Goal: Information Seeking & Learning: Learn about a topic

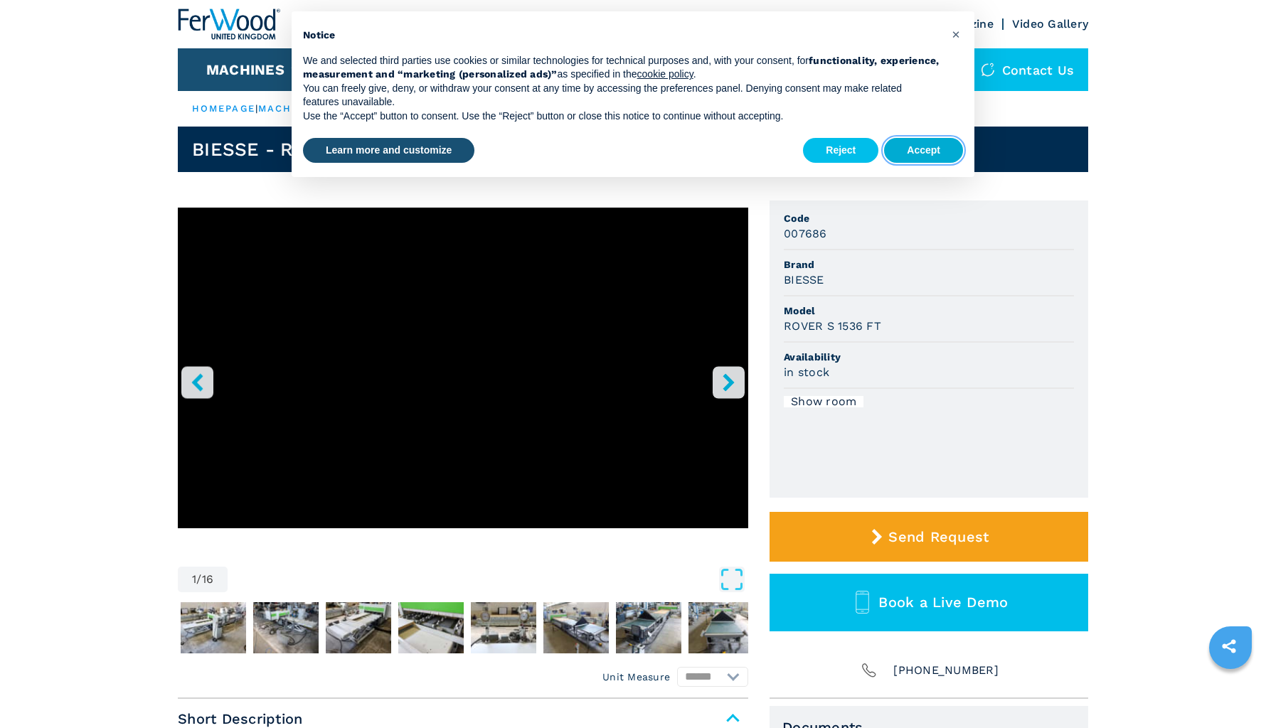
click at [911, 151] on button "Accept" at bounding box center [923, 151] width 79 height 26
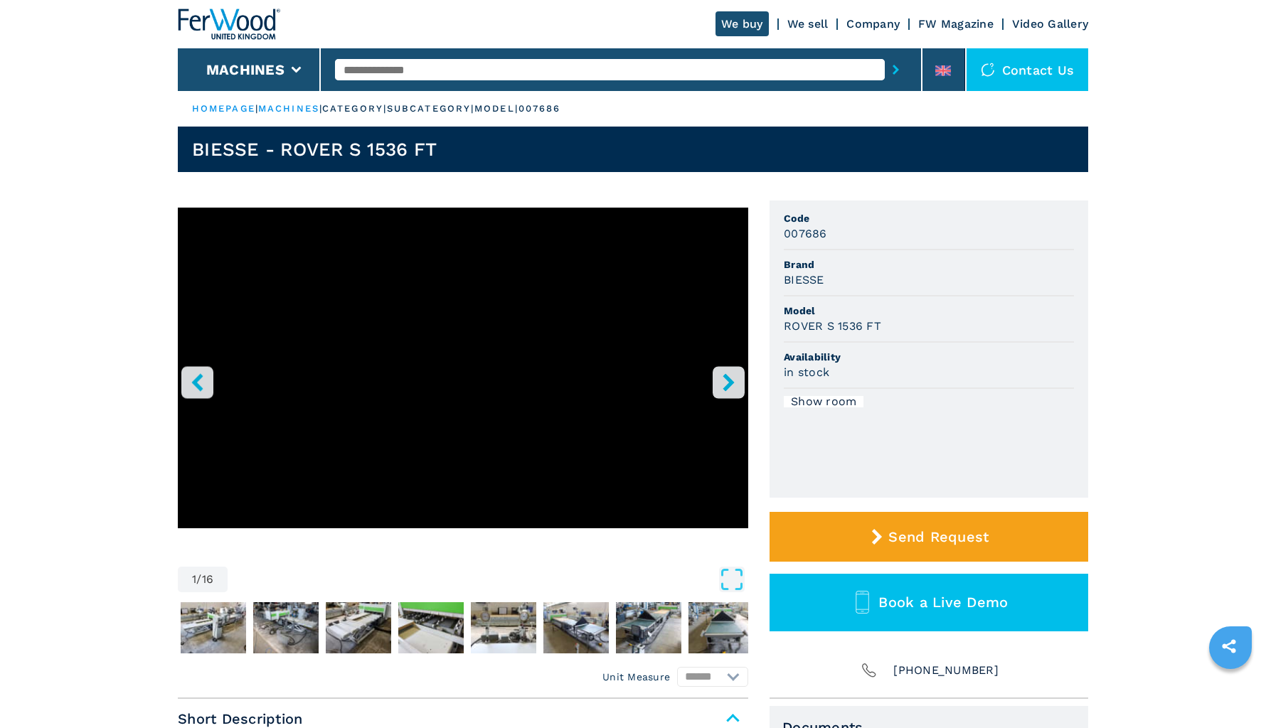
click at [733, 381] on icon "right-button" at bounding box center [728, 382] width 11 height 18
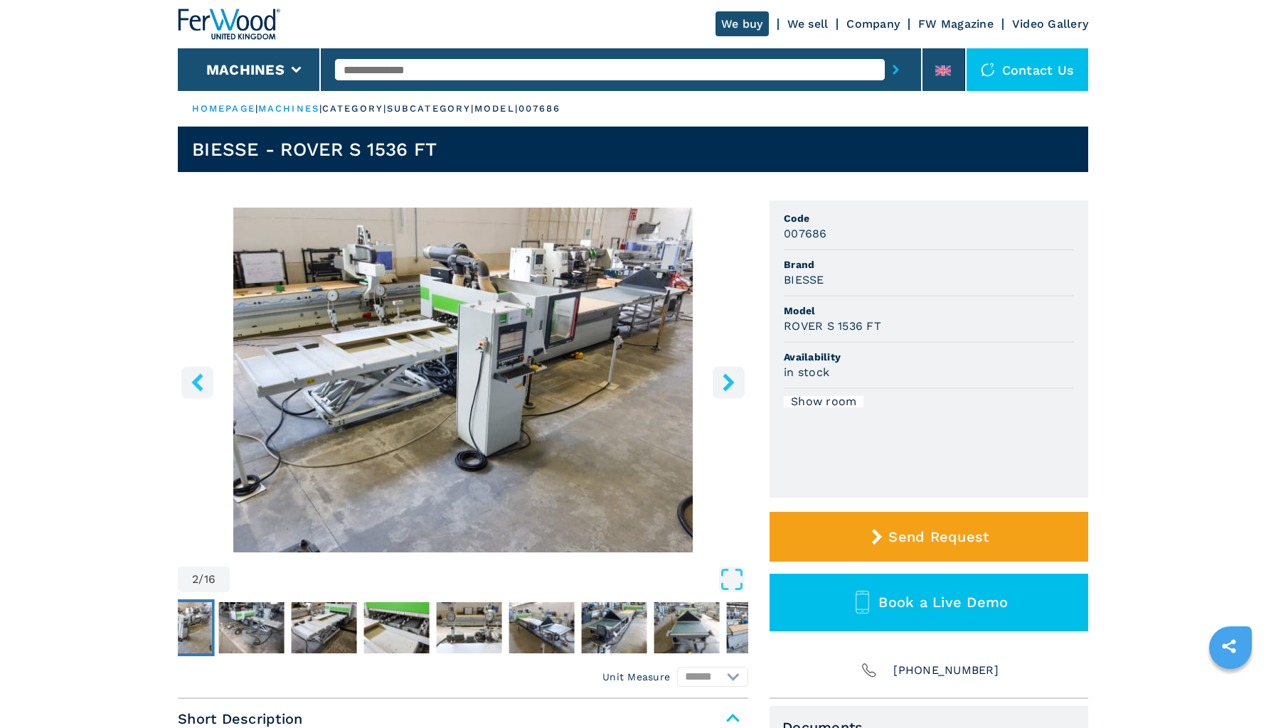
click at [733, 381] on icon "right-button" at bounding box center [728, 382] width 11 height 18
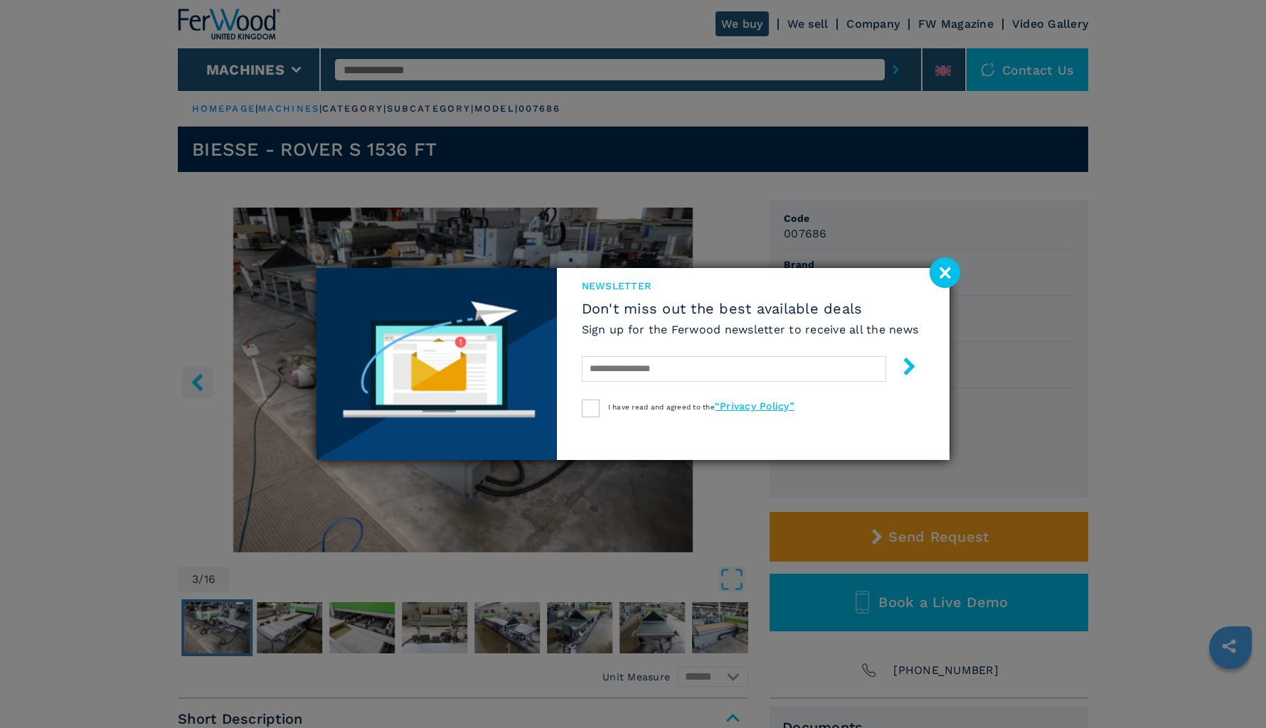
click at [943, 279] on image at bounding box center [945, 272] width 31 height 31
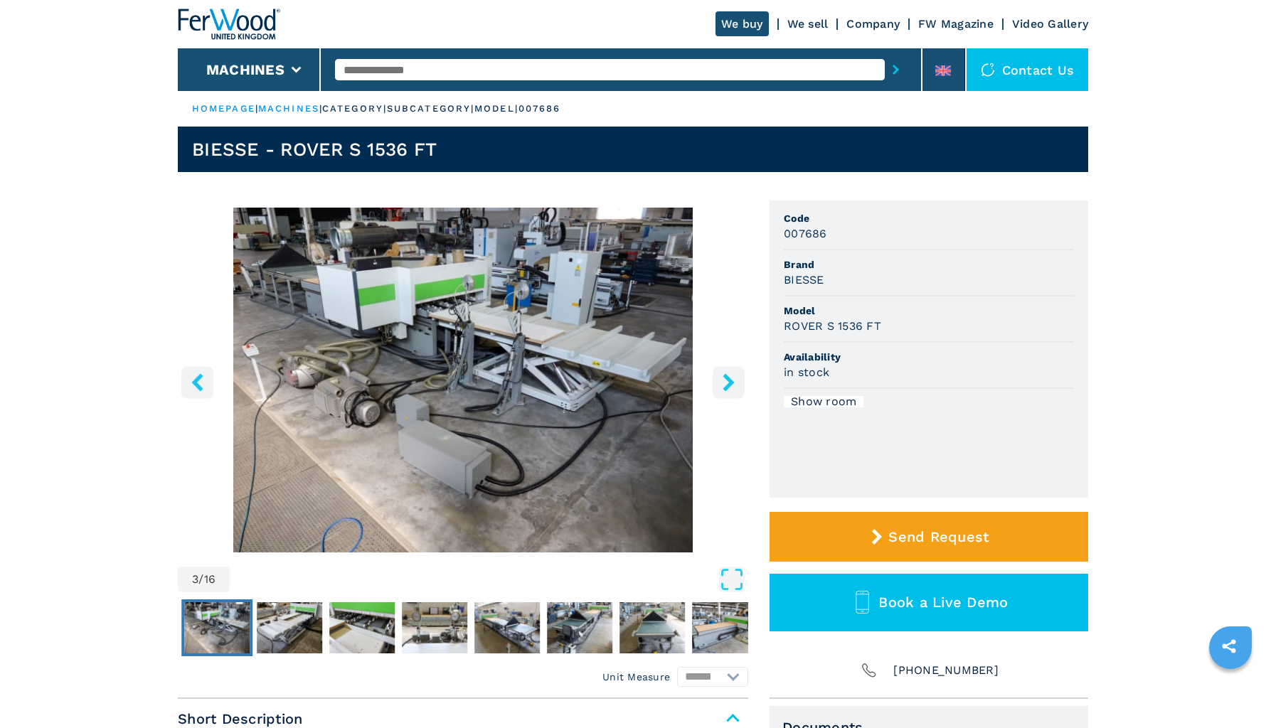
click at [728, 379] on icon "right-button" at bounding box center [728, 382] width 11 height 18
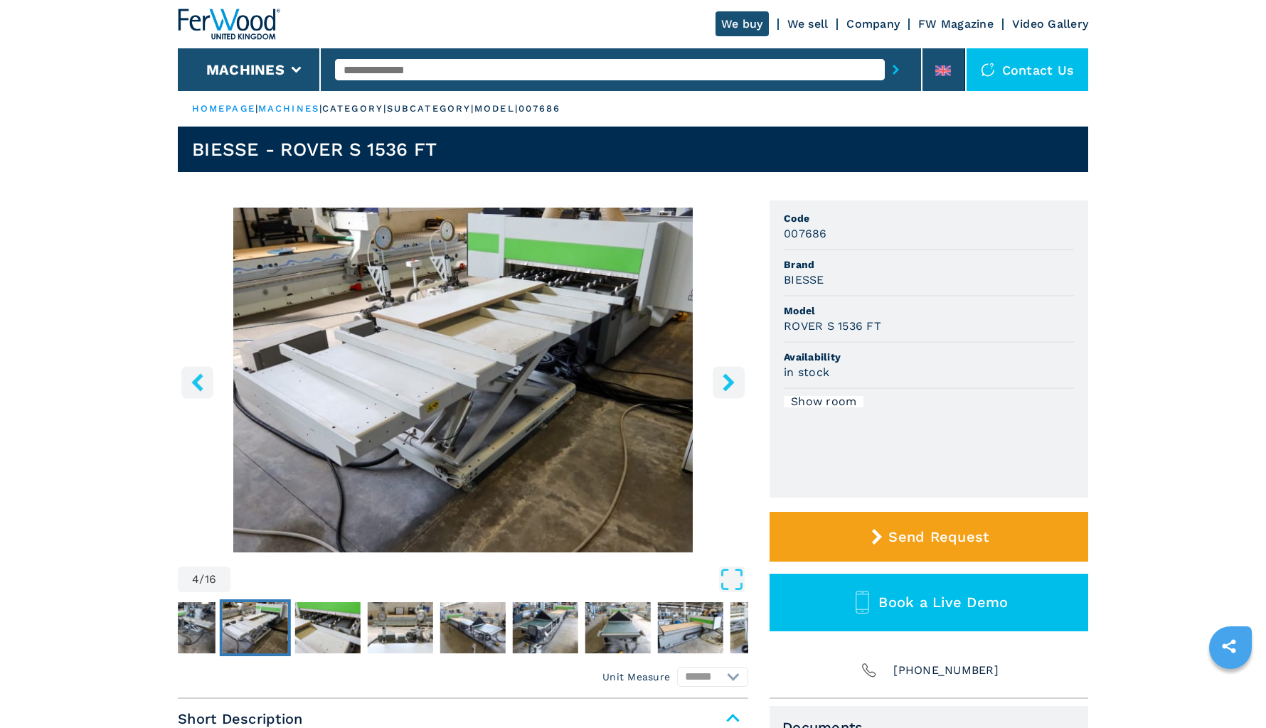
click at [730, 387] on icon "right-button" at bounding box center [729, 382] width 18 height 18
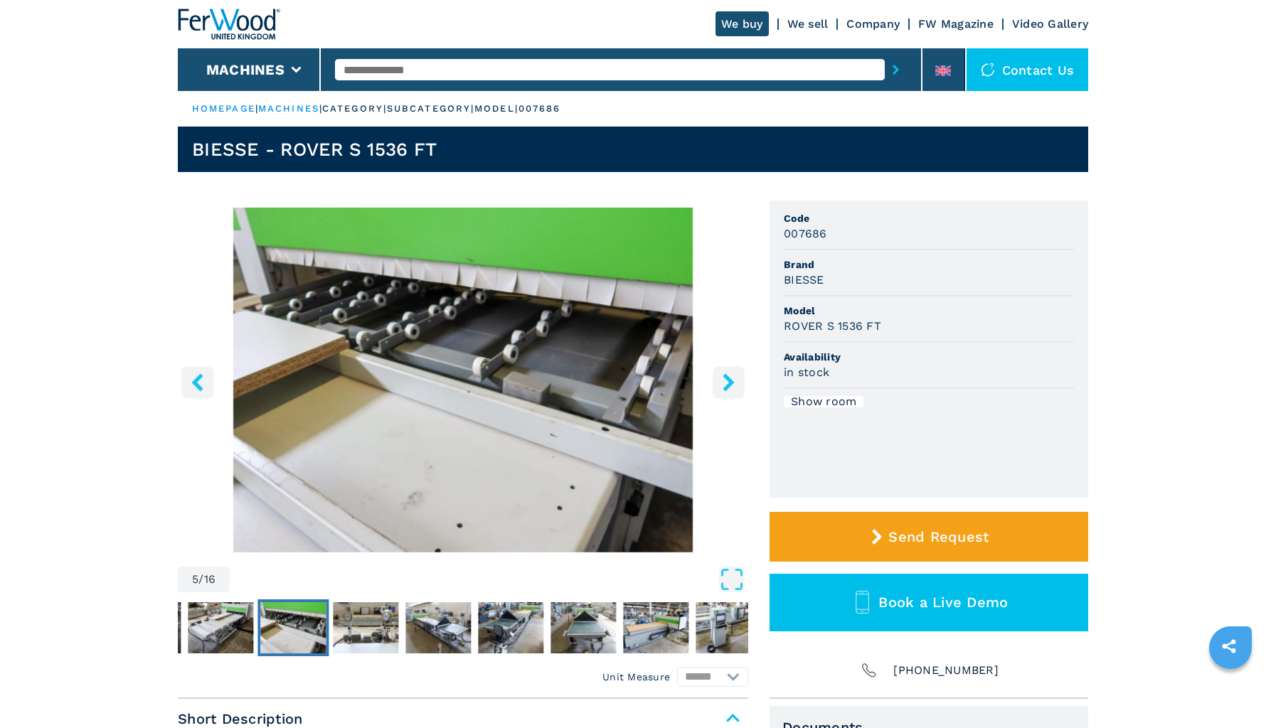
click at [730, 387] on icon "right-button" at bounding box center [729, 382] width 18 height 18
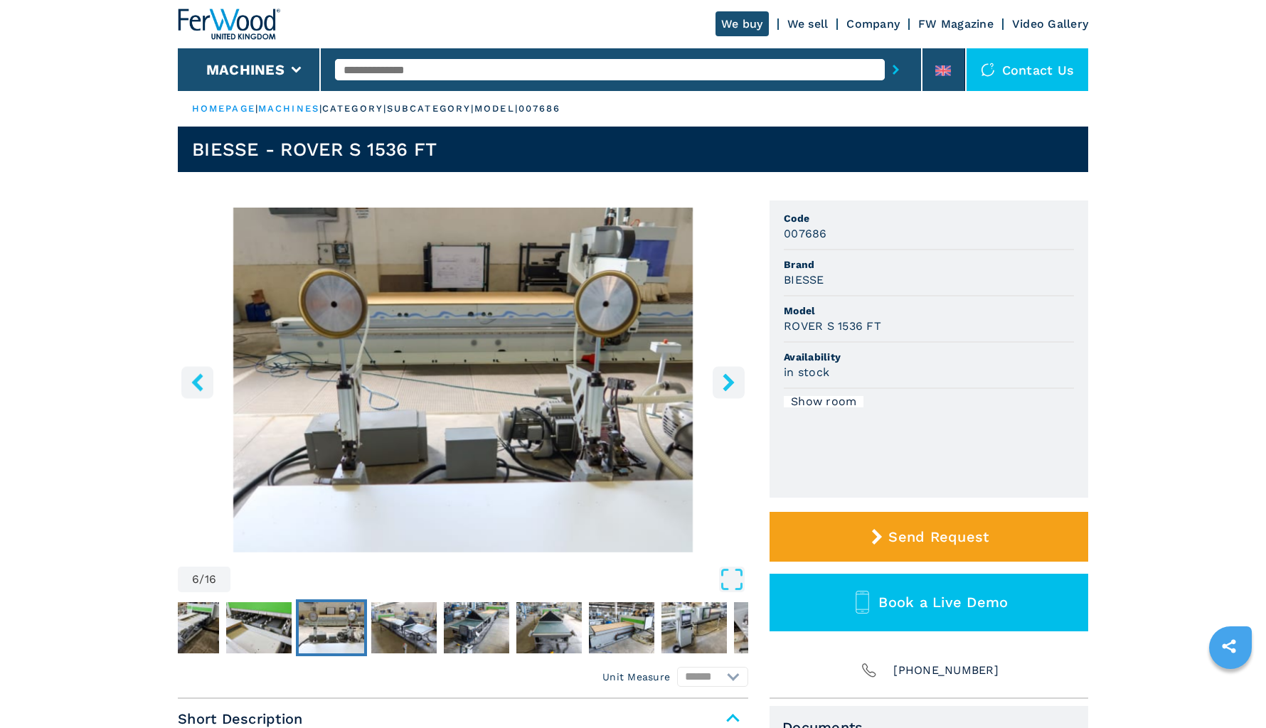
click at [730, 387] on icon "right-button" at bounding box center [729, 382] width 18 height 18
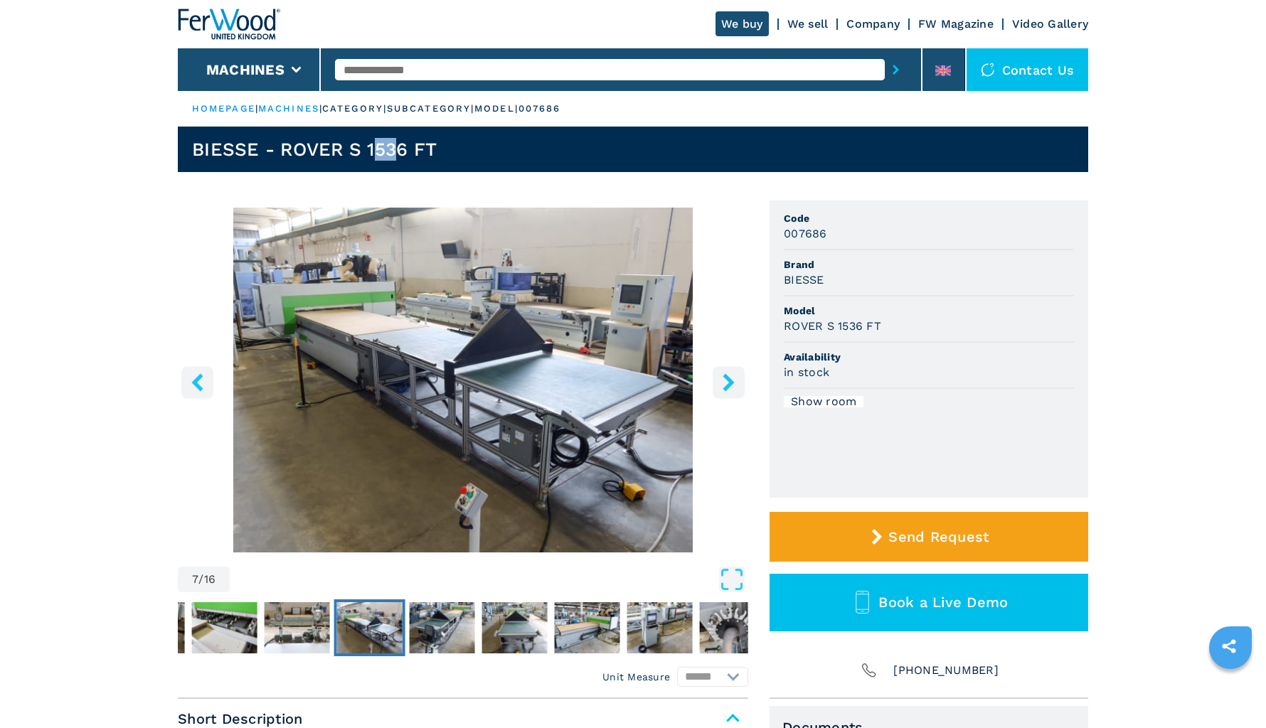
drag, startPoint x: 373, startPoint y: 148, endPoint x: 402, endPoint y: 148, distance: 29.2
click at [402, 148] on h1 "BIESSE - ROVER S 1536 FT" at bounding box center [314, 149] width 245 height 23
click at [739, 389] on button "right-button" at bounding box center [729, 382] width 32 height 32
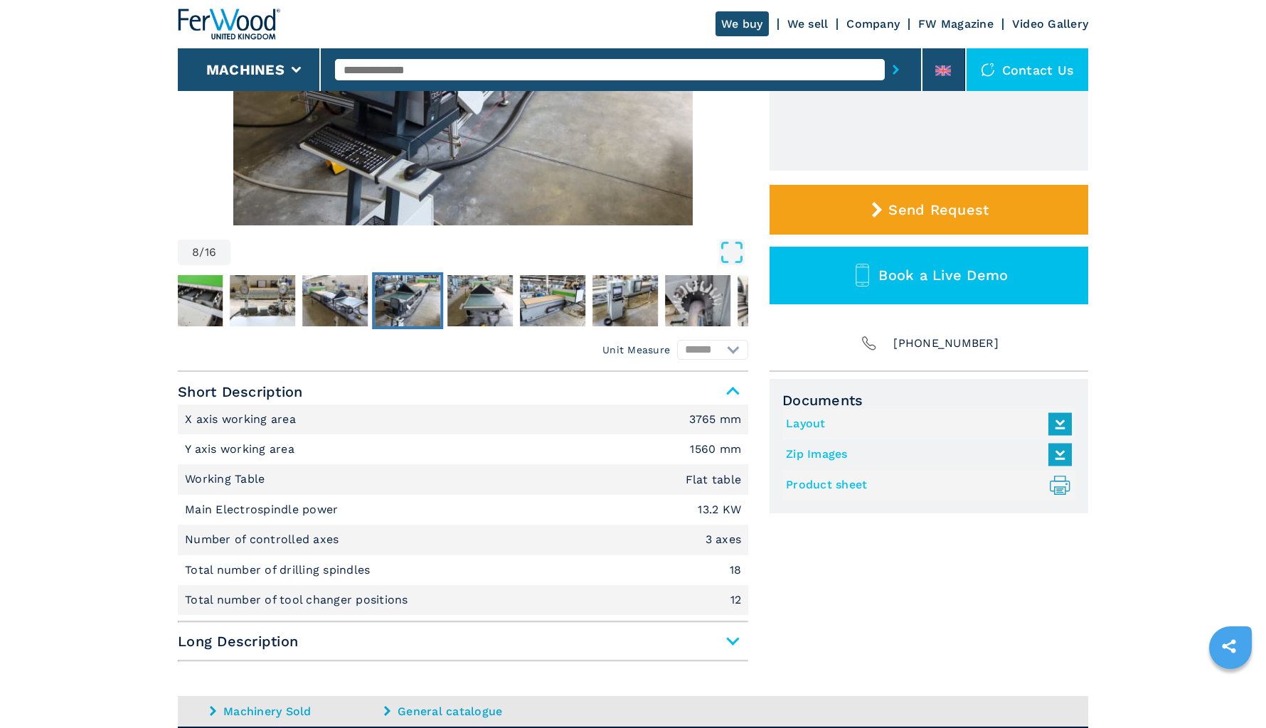
scroll to position [321, 0]
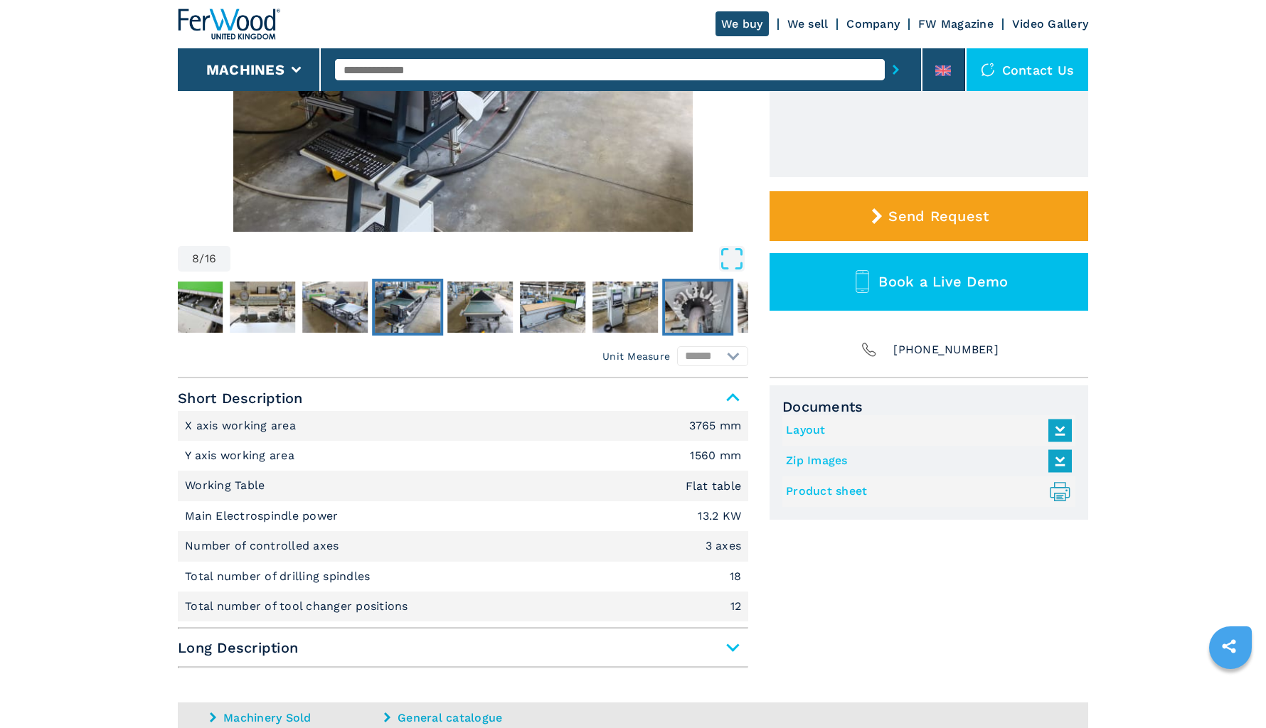
click at [693, 316] on img "Go to Slide 12" at bounding box center [697, 307] width 65 height 51
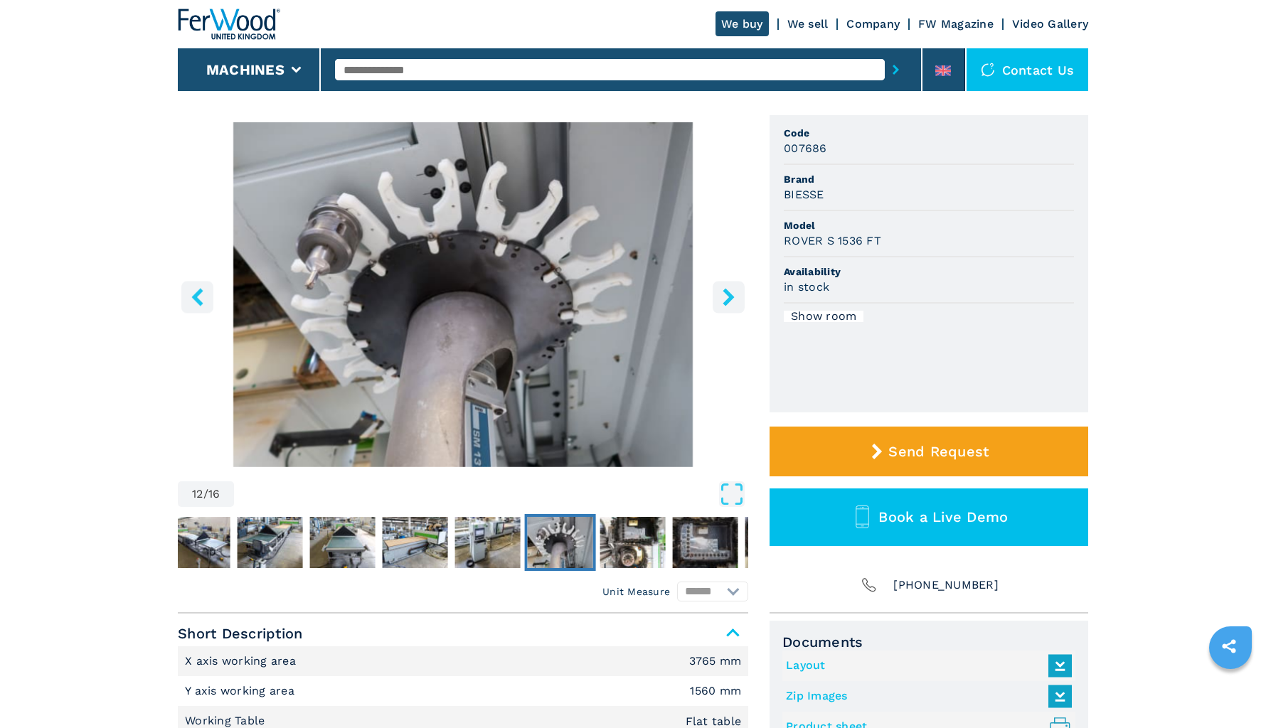
scroll to position [85, 0]
click at [738, 300] on button "right-button" at bounding box center [729, 298] width 32 height 32
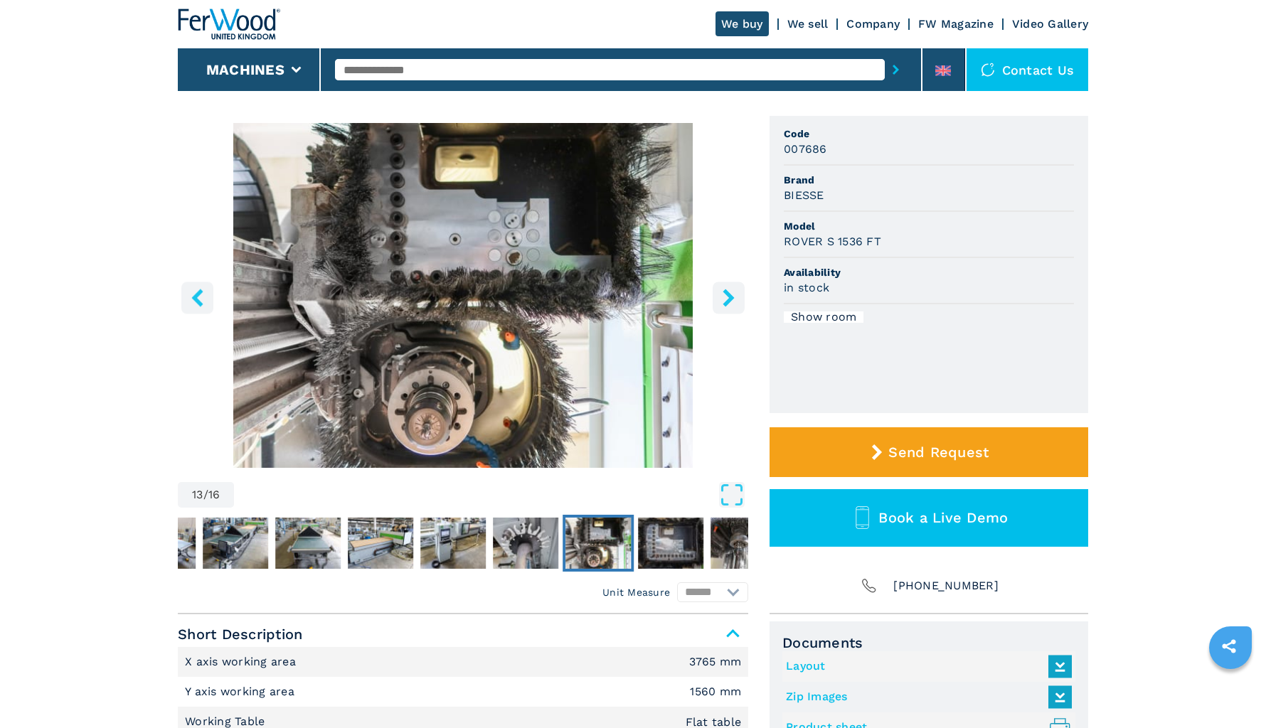
click at [734, 300] on icon "right-button" at bounding box center [729, 298] width 18 height 18
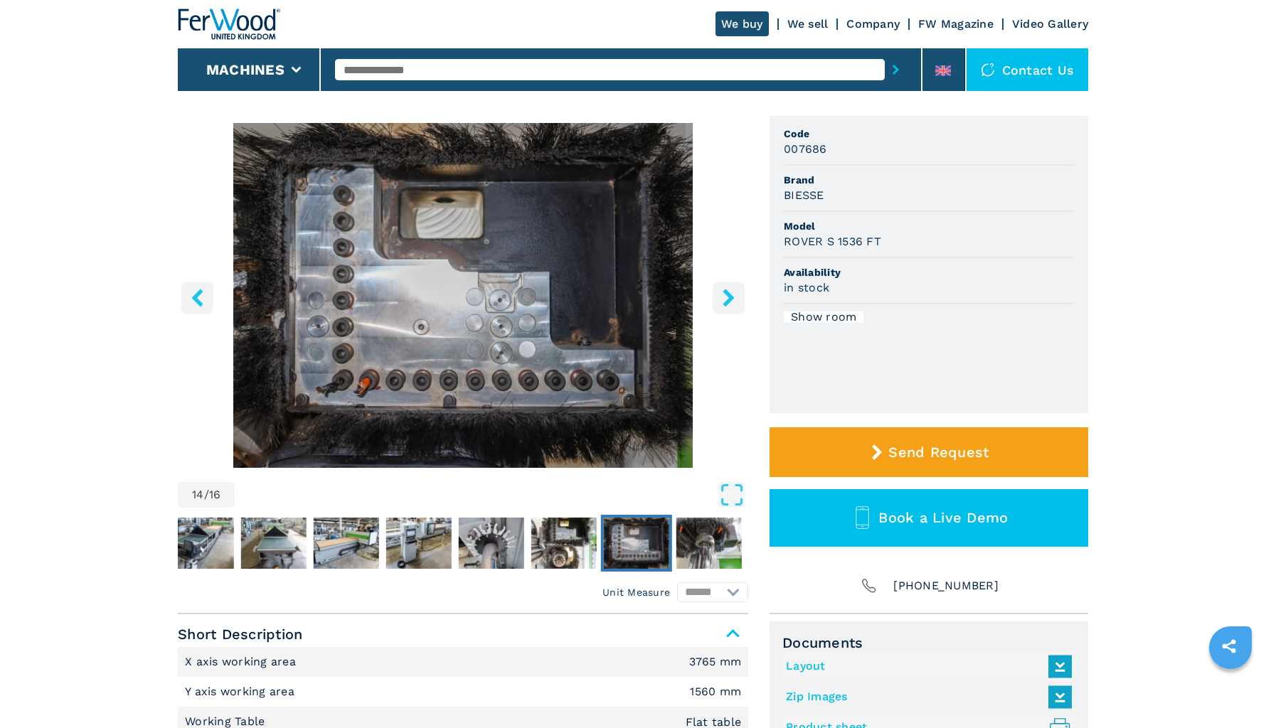
click at [734, 300] on icon "right-button" at bounding box center [729, 298] width 18 height 18
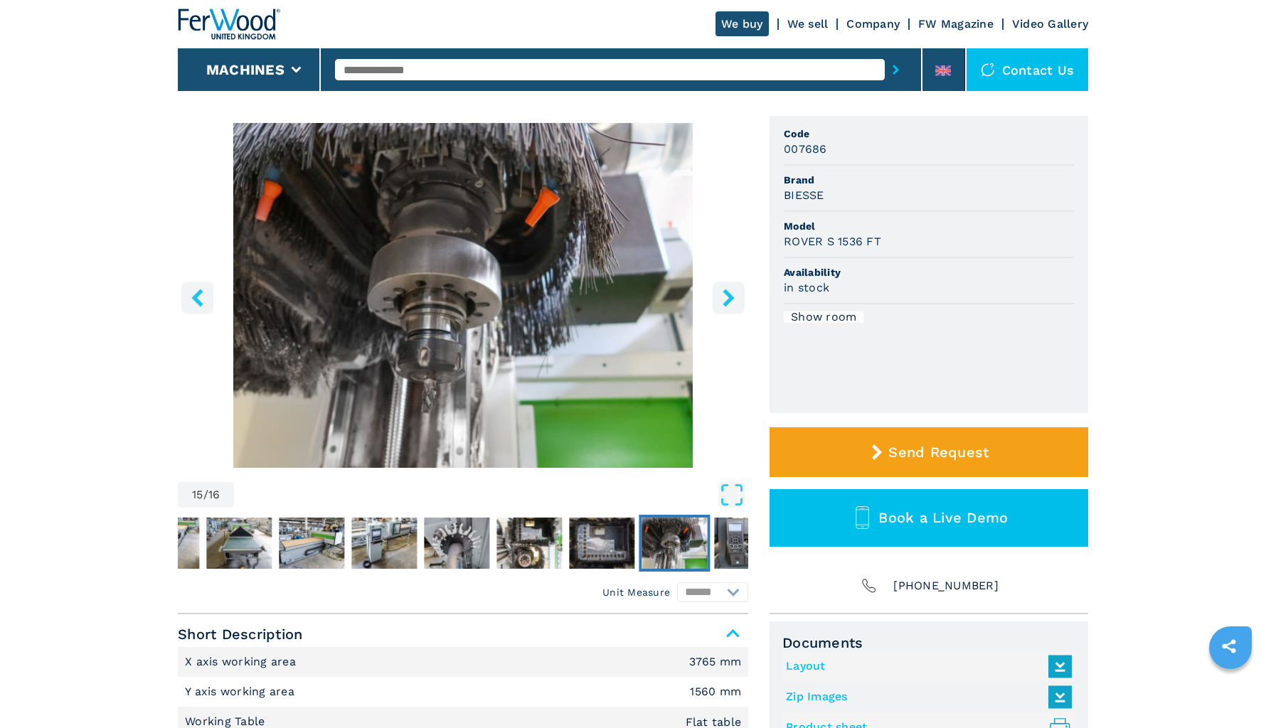
click at [734, 300] on icon "right-button" at bounding box center [729, 298] width 18 height 18
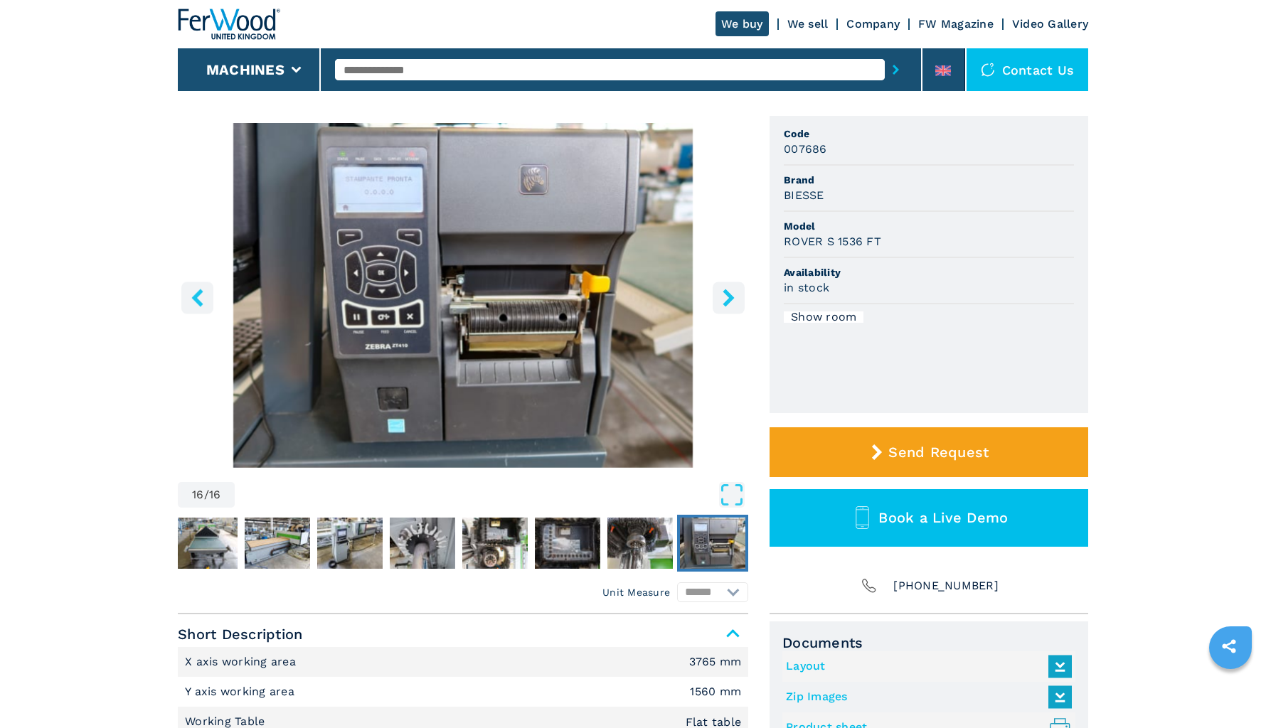
click at [734, 300] on icon "right-button" at bounding box center [729, 298] width 18 height 18
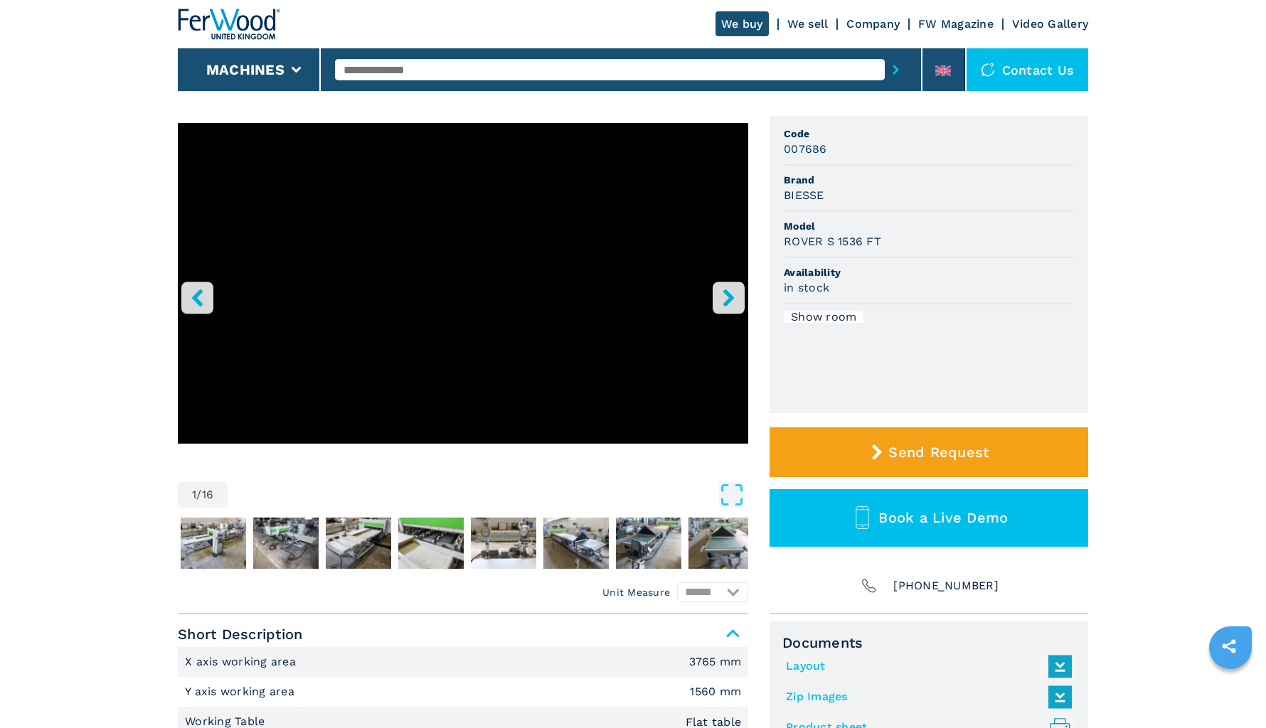
click at [734, 300] on icon "right-button" at bounding box center [729, 298] width 18 height 18
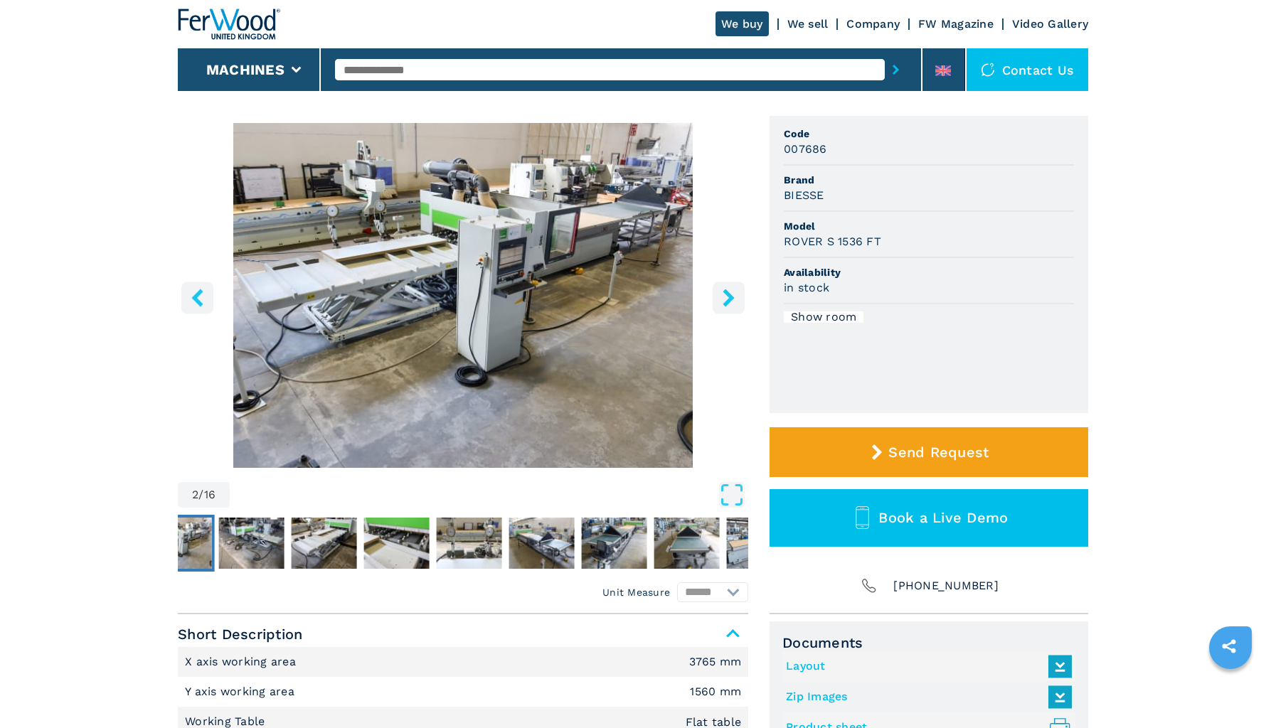
click at [734, 300] on icon "right-button" at bounding box center [729, 298] width 18 height 18
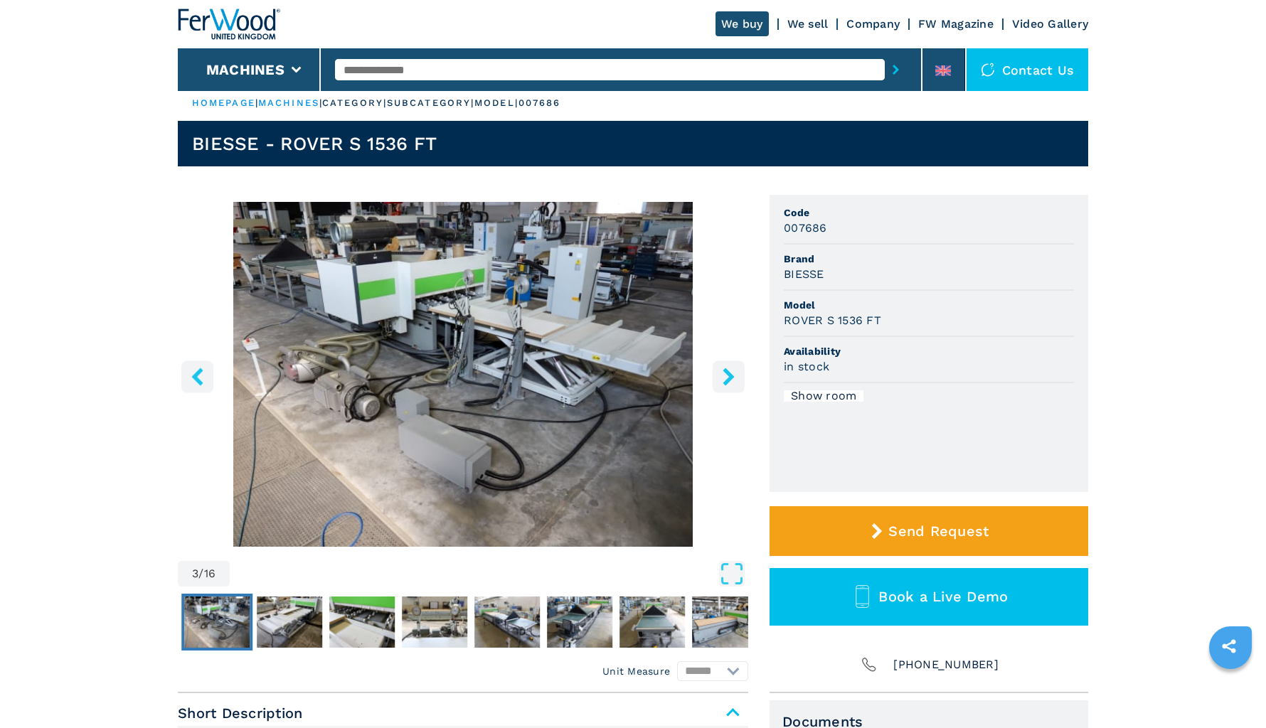
scroll to position [0, 0]
